Goal: Transaction & Acquisition: Purchase product/service

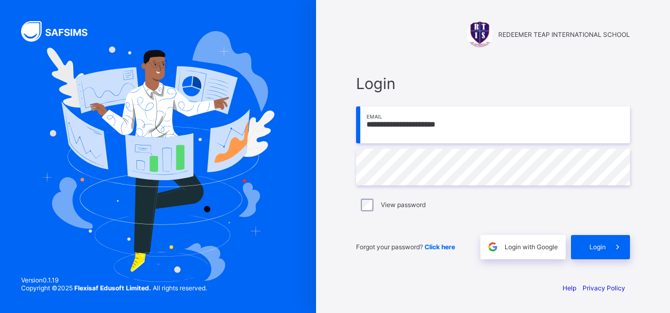
click at [465, 121] on input "**********" at bounding box center [493, 124] width 274 height 37
type input "**********"
click at [577, 247] on div "Login" at bounding box center [600, 247] width 59 height 24
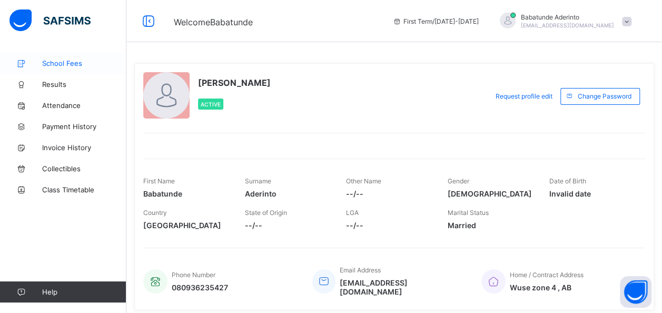
click at [68, 60] on span "School Fees" at bounding box center [84, 63] width 84 height 8
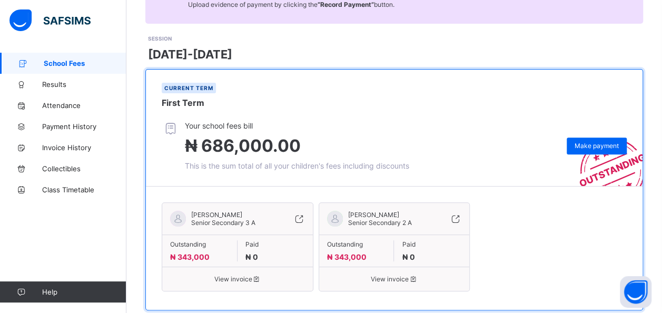
scroll to position [144, 0]
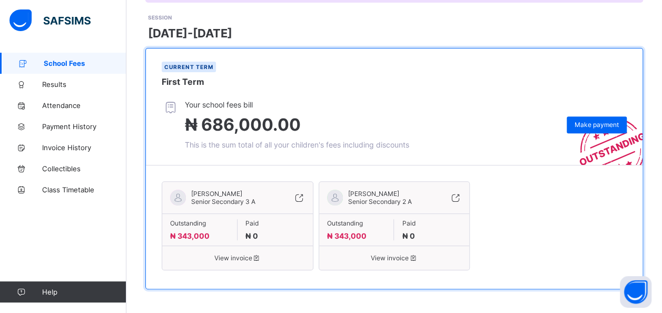
click at [248, 258] on span "View invoice" at bounding box center [237, 258] width 135 height 8
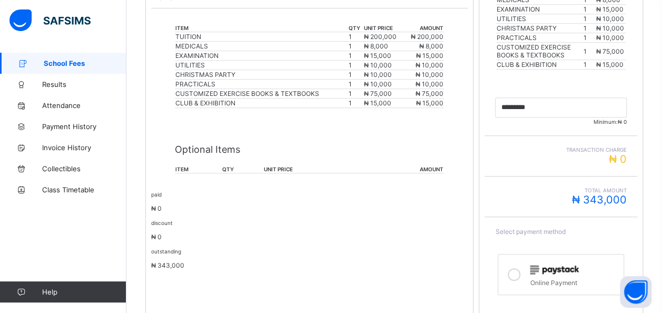
scroll to position [308, 0]
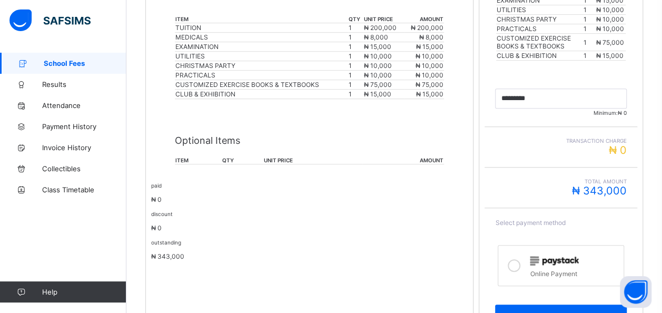
click at [220, 144] on div "Optional Items item qty unit price amount" at bounding box center [309, 145] width 269 height 60
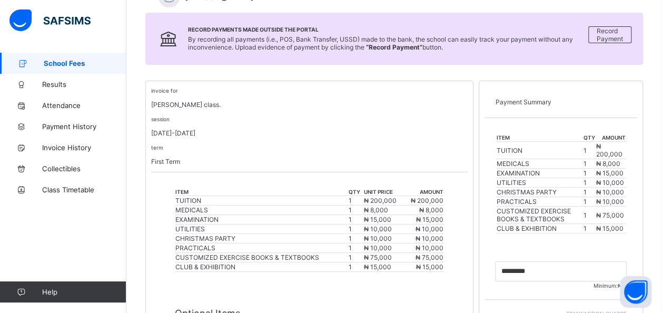
scroll to position [135, 0]
drag, startPoint x: 551, startPoint y: 129, endPoint x: 653, endPoint y: 146, distance: 103.5
click at [653, 146] on div "School Fees / [PERSON_NAME] Invoice For [PERSON_NAME] View Payment History Reco…" at bounding box center [393, 232] width 535 height 629
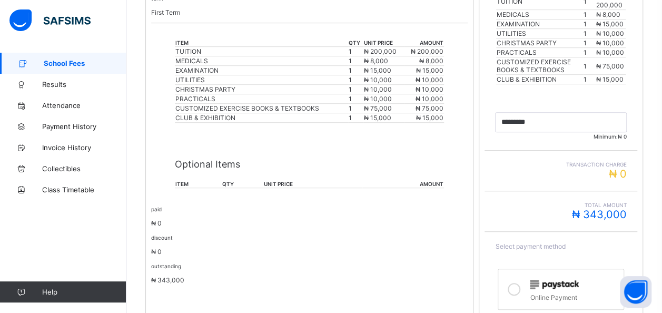
scroll to position [288, 0]
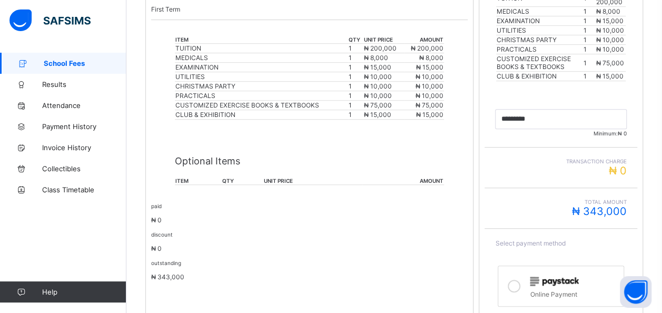
click at [505, 210] on div "Total Amount ₦ 343,000" at bounding box center [560, 208] width 153 height 41
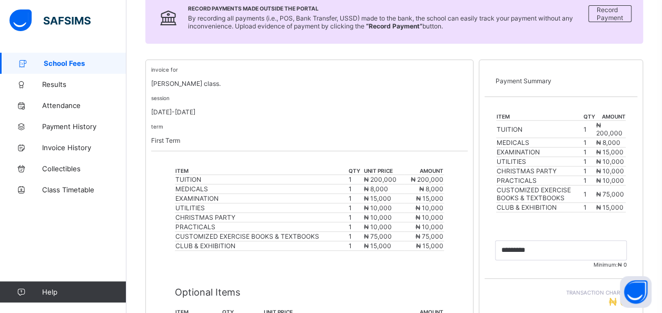
scroll to position [152, 0]
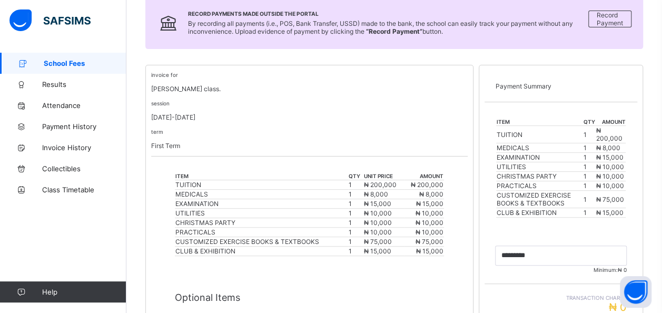
click at [73, 61] on span "School Fees" at bounding box center [85, 63] width 83 height 8
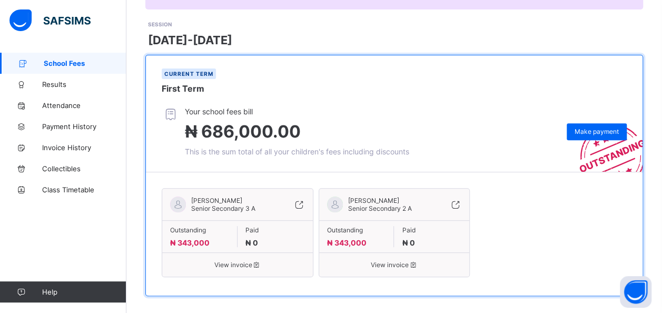
scroll to position [144, 0]
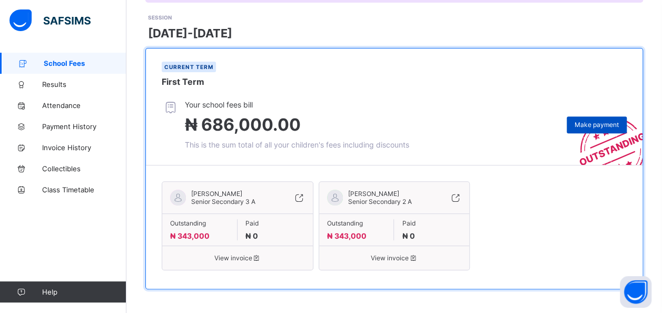
click at [604, 116] on div "Make payment" at bounding box center [596, 124] width 60 height 17
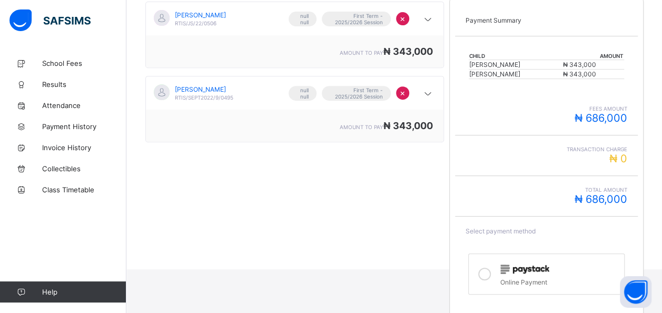
scroll to position [232, 0]
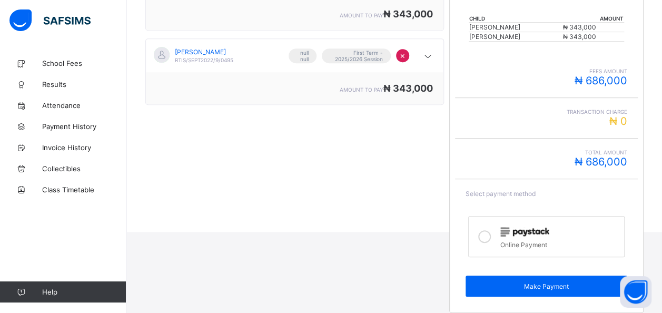
click at [517, 238] on div "Online Payment" at bounding box center [559, 243] width 118 height 11
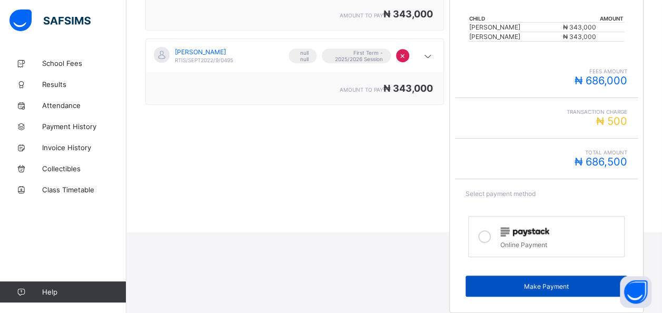
click at [526, 282] on span "Make Payment" at bounding box center [546, 286] width 146 height 8
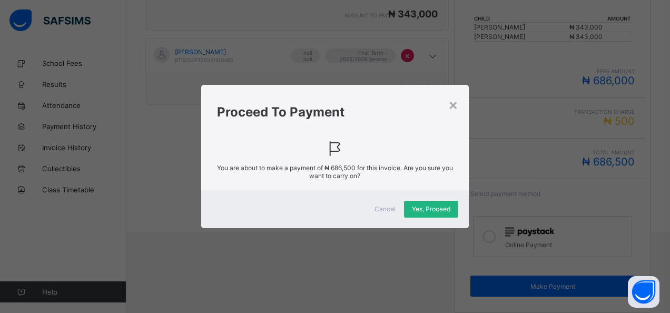
click at [430, 208] on span "Yes, Proceed" at bounding box center [431, 209] width 38 height 8
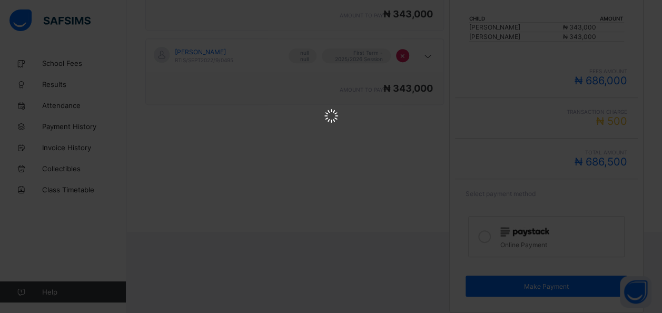
scroll to position [0, 0]
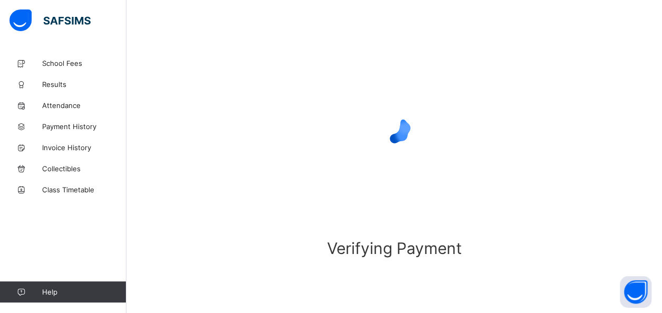
scroll to position [82, 0]
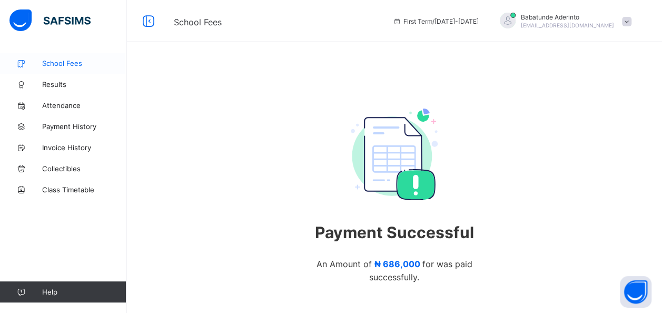
click at [64, 66] on span "School Fees" at bounding box center [84, 63] width 84 height 8
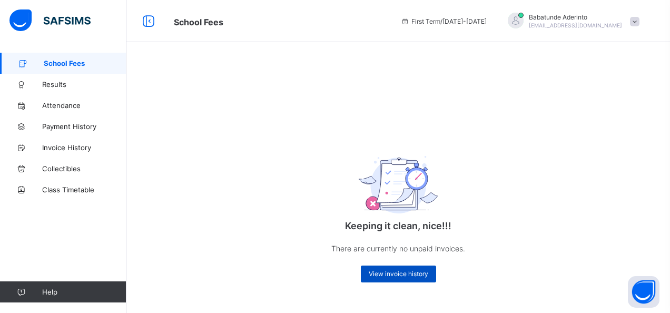
click at [396, 269] on div "View invoice history" at bounding box center [398, 273] width 75 height 17
click at [396, 274] on span "View invoice history" at bounding box center [397, 274] width 59 height 8
click at [58, 84] on span "Results" at bounding box center [84, 84] width 84 height 8
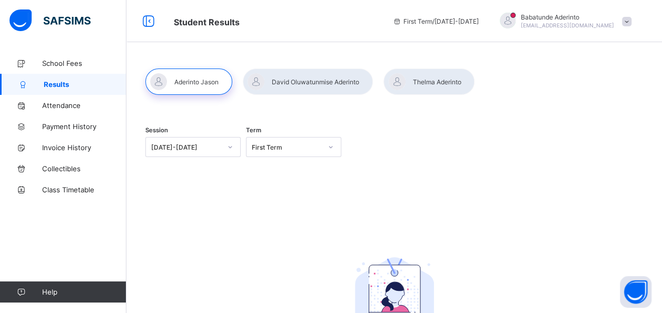
click at [330, 82] on div at bounding box center [308, 81] width 130 height 26
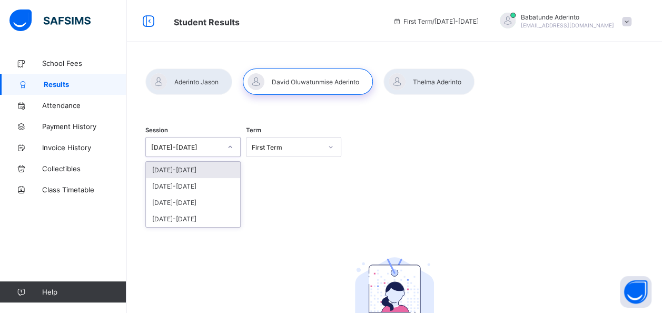
click at [230, 144] on icon at bounding box center [230, 147] width 6 height 11
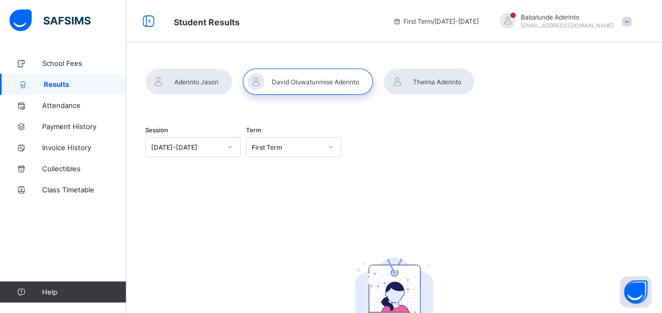
click at [257, 188] on div "Session [DATE]-[DATE] Term First Term No Report Available This child has no rep…" at bounding box center [393, 261] width 497 height 290
click at [59, 61] on span "School Fees" at bounding box center [84, 63] width 84 height 8
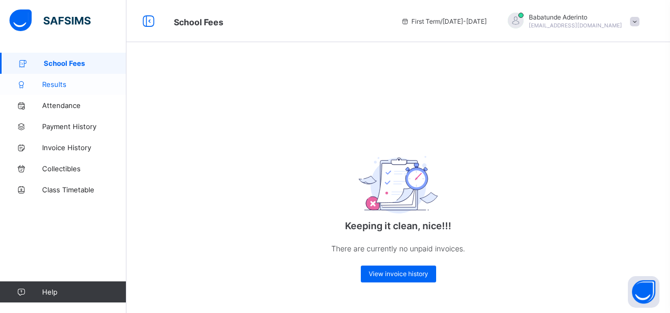
click at [53, 81] on span "Results" at bounding box center [84, 84] width 84 height 8
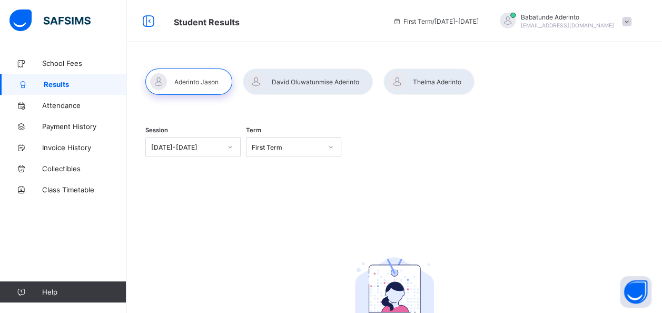
click at [262, 80] on div at bounding box center [308, 81] width 130 height 26
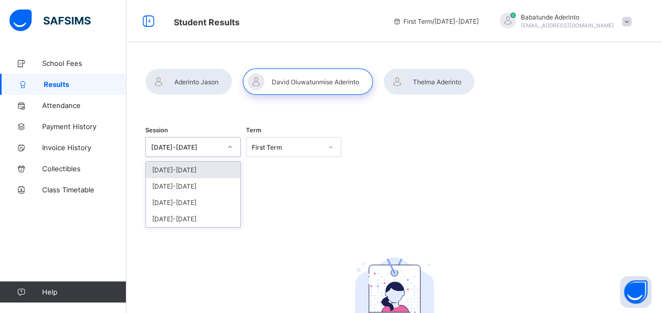
click at [221, 146] on div "[DATE]-[DATE]" at bounding box center [186, 147] width 70 height 8
click at [194, 191] on div "[DATE]-[DATE]" at bounding box center [193, 186] width 94 height 16
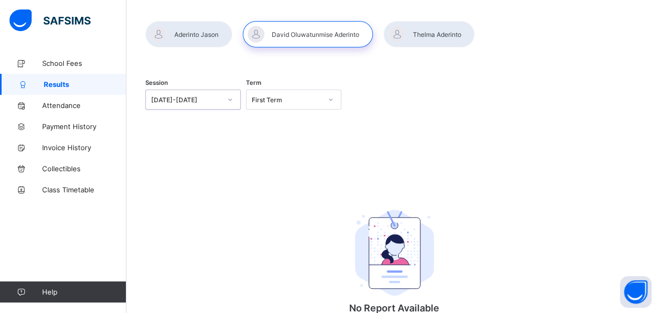
scroll to position [37, 0]
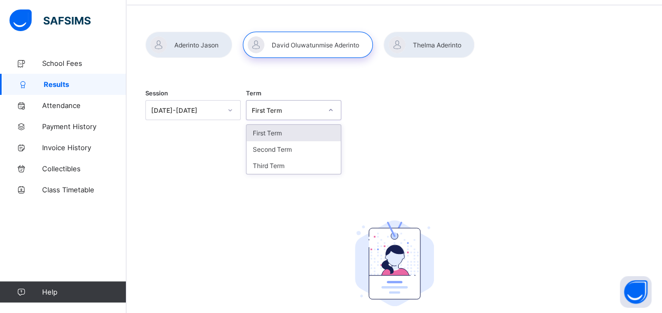
click at [268, 105] on div "First Term" at bounding box center [283, 110] width 74 height 15
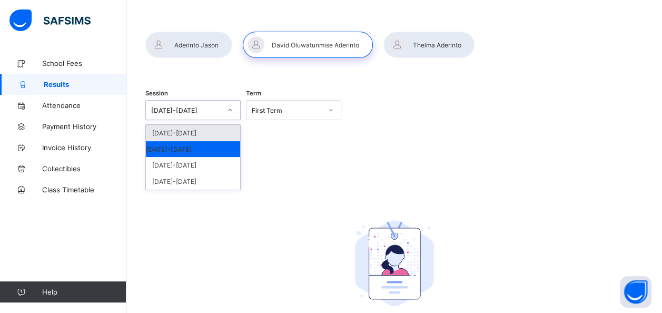
click at [236, 112] on div at bounding box center [230, 110] width 18 height 17
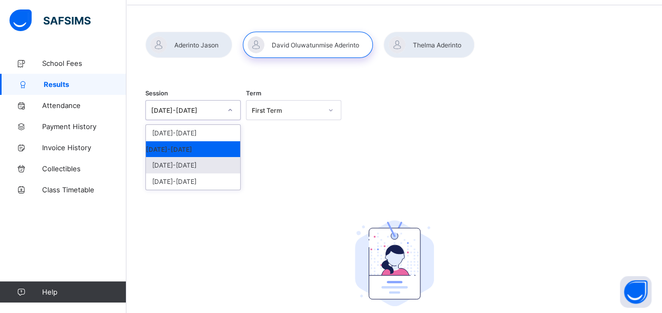
click at [200, 163] on div "[DATE]-[DATE]" at bounding box center [193, 165] width 94 height 16
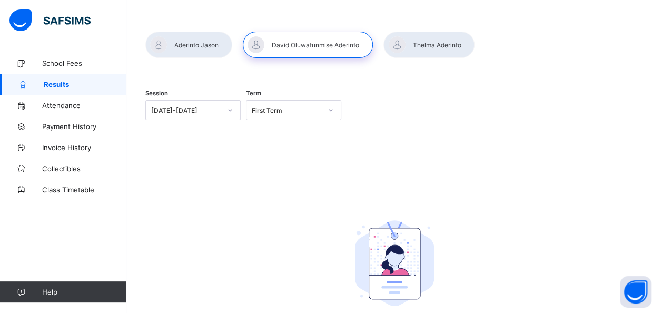
click at [428, 49] on div at bounding box center [428, 45] width 91 height 26
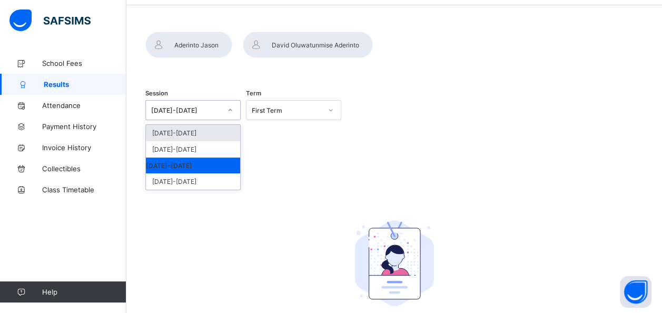
click at [213, 107] on div "[DATE]-[DATE]" at bounding box center [186, 110] width 70 height 8
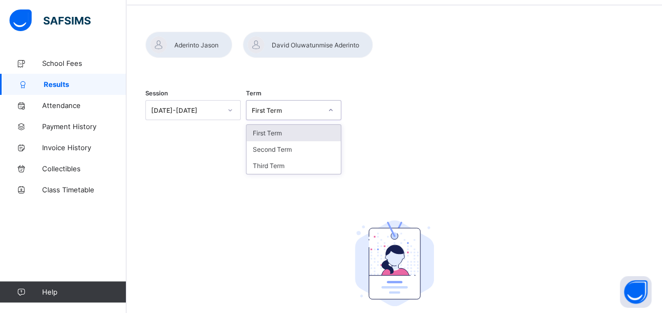
click at [272, 113] on div "First Term" at bounding box center [287, 110] width 70 height 8
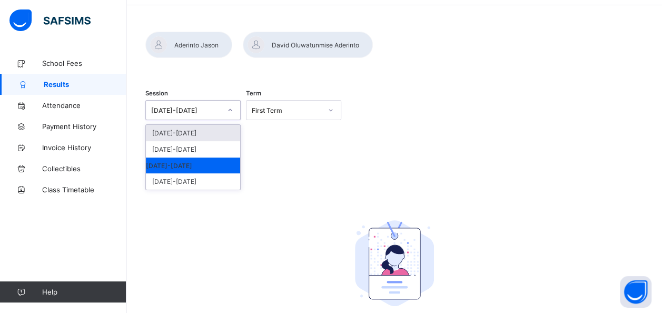
click at [189, 113] on div "[DATE]-[DATE]" at bounding box center [186, 110] width 70 height 8
click at [181, 127] on div "[DATE]-[DATE]" at bounding box center [193, 133] width 94 height 16
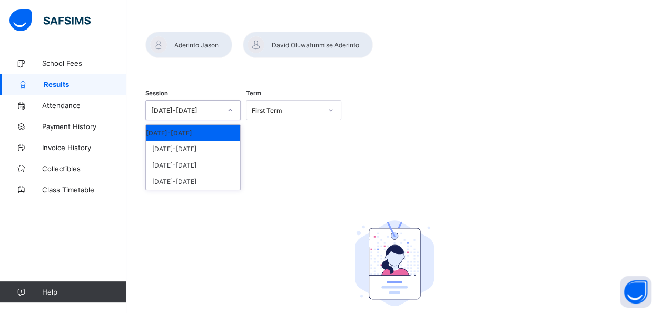
click at [198, 109] on div "[DATE]-[DATE]" at bounding box center [186, 110] width 70 height 8
click at [181, 142] on div "[DATE]-[DATE]" at bounding box center [193, 149] width 94 height 16
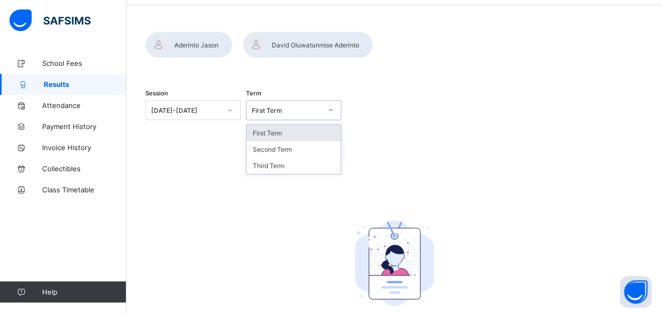
click at [277, 115] on div "First Term" at bounding box center [283, 110] width 74 height 15
click at [263, 141] on div "Second Term" at bounding box center [293, 149] width 94 height 16
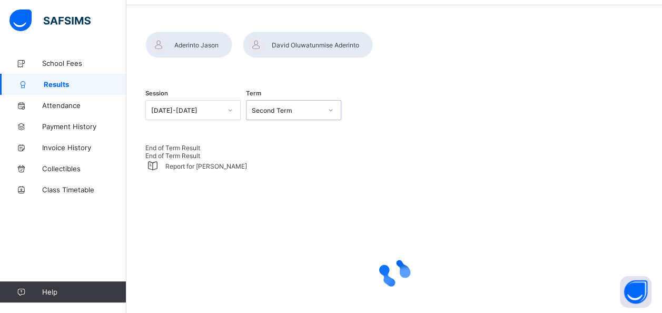
scroll to position [0, 0]
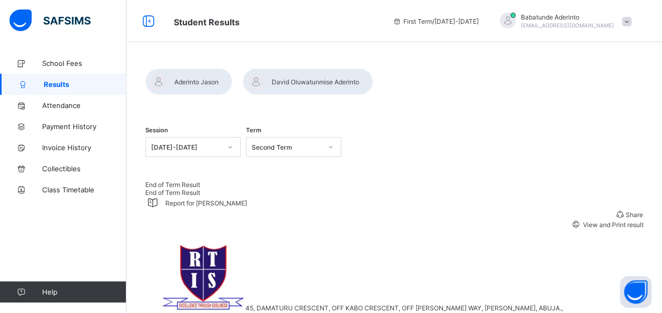
click at [282, 92] on div at bounding box center [308, 81] width 130 height 26
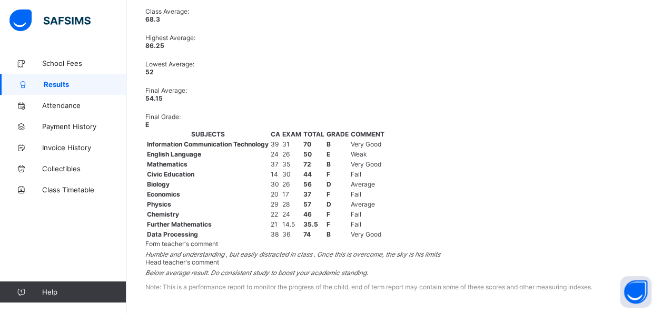
scroll to position [649, 0]
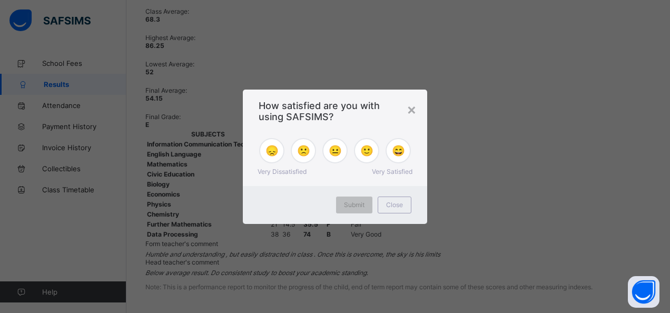
drag, startPoint x: 665, startPoint y: 41, endPoint x: 665, endPoint y: 248, distance: 207.4
click at [410, 110] on div "×" at bounding box center [411, 109] width 10 height 18
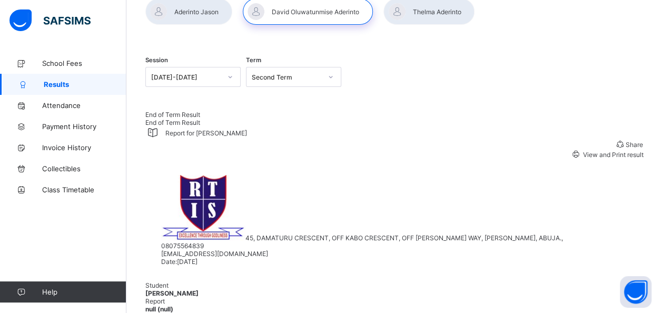
scroll to position [66, 0]
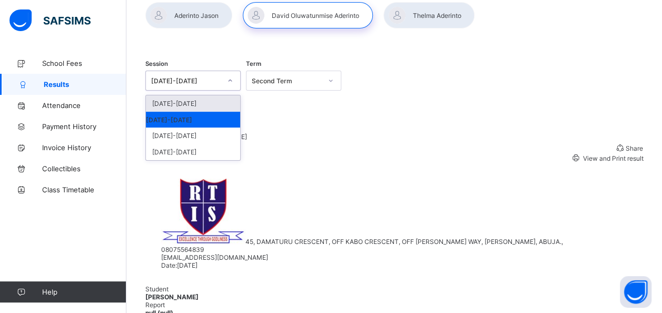
click at [230, 77] on icon at bounding box center [230, 80] width 6 height 11
click at [200, 121] on div "[DATE]-[DATE]" at bounding box center [193, 120] width 94 height 16
click at [221, 79] on div "[DATE]-[DATE]" at bounding box center [186, 81] width 70 height 8
click at [204, 101] on div "[DATE]-[DATE]" at bounding box center [193, 103] width 94 height 16
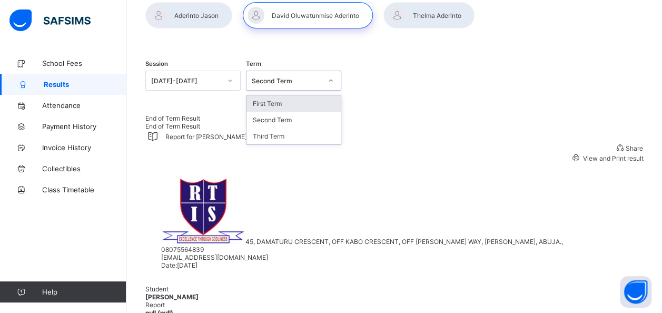
click at [287, 74] on div "Second Term" at bounding box center [283, 80] width 74 height 15
click at [280, 103] on div "First Term" at bounding box center [293, 103] width 94 height 16
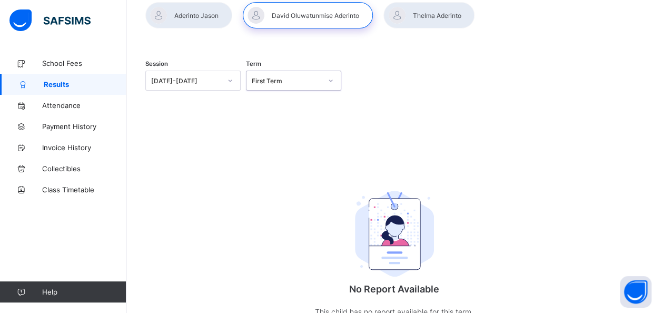
click at [207, 83] on div "[DATE]-[DATE]" at bounding box center [186, 81] width 70 height 8
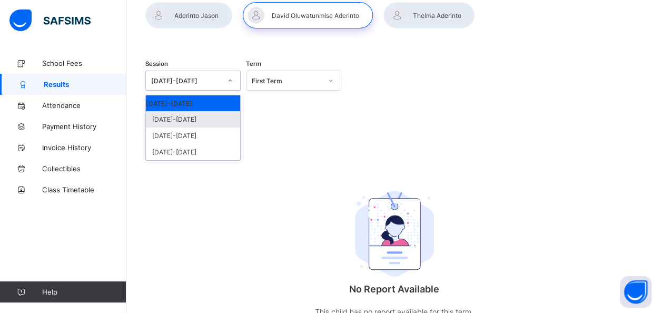
click at [187, 121] on div "[DATE]-[DATE]" at bounding box center [193, 119] width 94 height 16
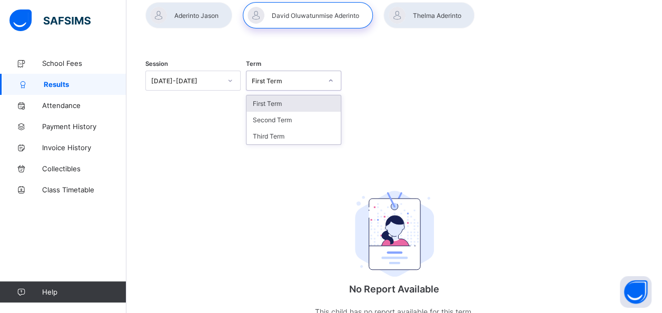
click at [291, 79] on div "First Term" at bounding box center [287, 81] width 70 height 8
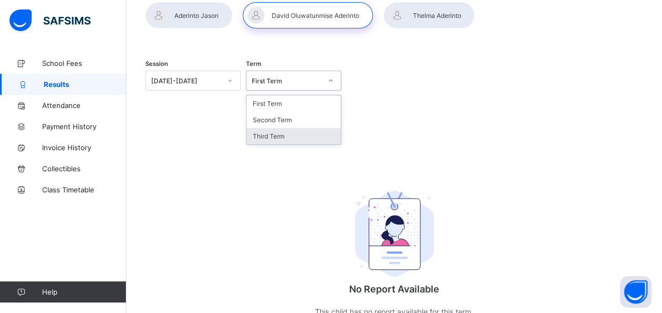
click at [278, 135] on div "Third Term" at bounding box center [293, 136] width 94 height 16
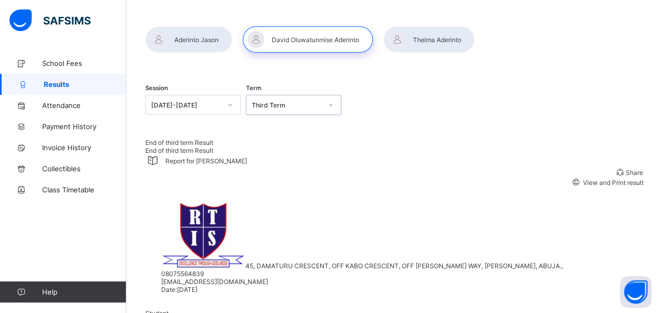
scroll to position [1, 0]
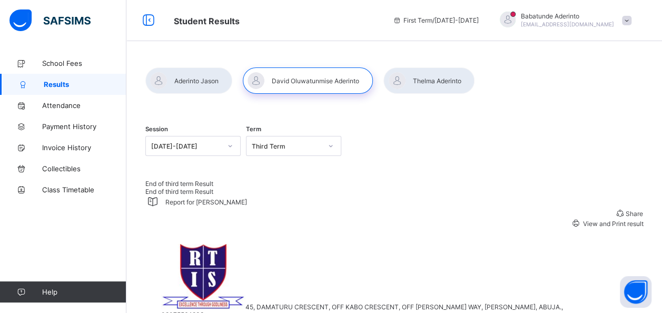
click at [185, 187] on span "End of third term Result" at bounding box center [179, 184] width 68 height 8
